Goal: Information Seeking & Learning: Learn about a topic

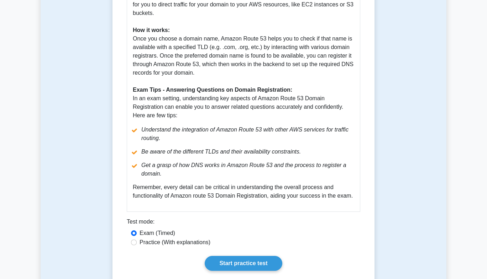
scroll to position [309, 0]
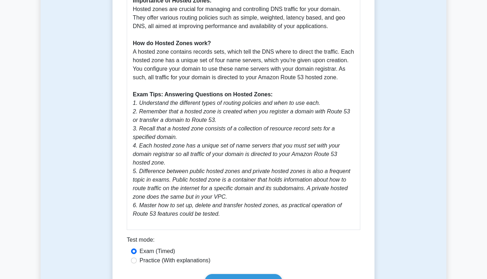
scroll to position [289, 0]
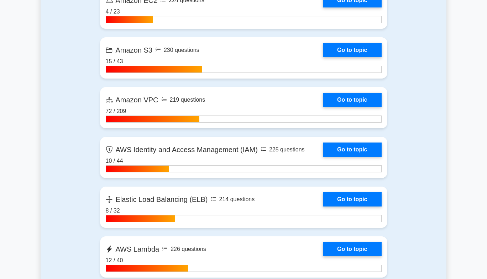
scroll to position [359, 0]
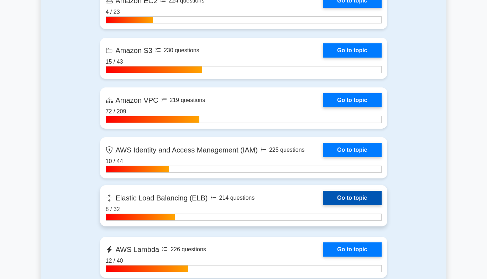
click at [341, 196] on link "Go to topic" at bounding box center [352, 198] width 58 height 14
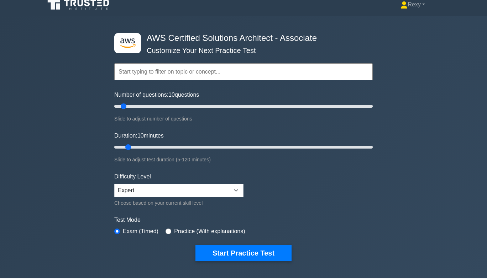
scroll to position [0, 0]
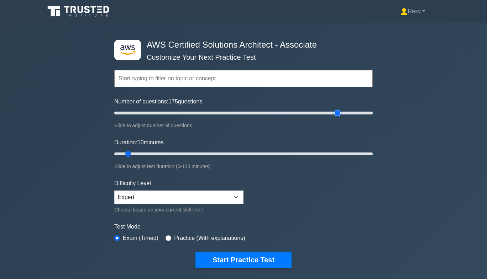
click at [339, 113] on input "Number of questions: 175 questions" at bounding box center [243, 113] width 258 height 9
click at [362, 111] on input "Number of questions: 175 questions" at bounding box center [243, 113] width 258 height 9
drag, startPoint x: 362, startPoint y: 111, endPoint x: 379, endPoint y: 112, distance: 17.4
type input "200"
click at [373, 112] on input "Number of questions: 200 questions" at bounding box center [243, 113] width 258 height 9
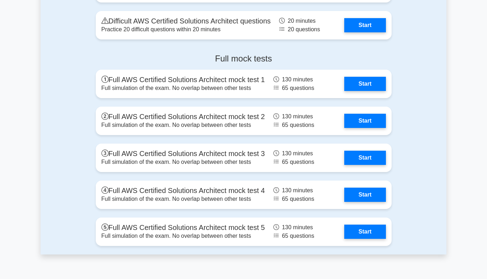
scroll to position [1882, 0]
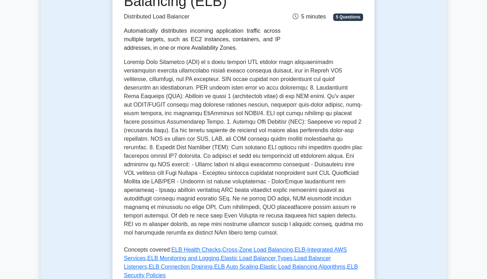
scroll to position [168, 0]
